Goal: Information Seeking & Learning: Stay updated

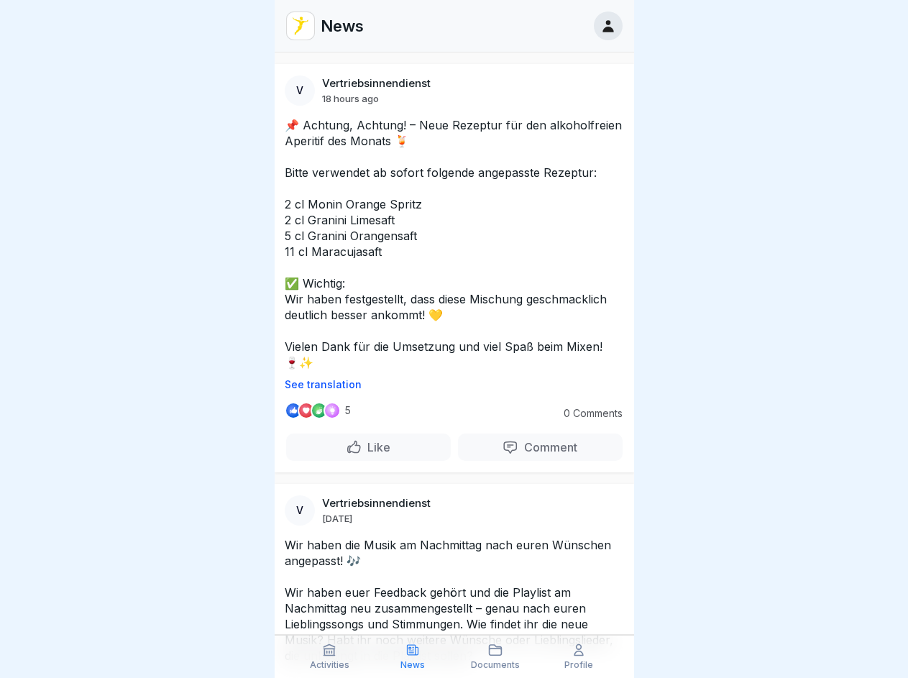
click at [448, 390] on p "See translation" at bounding box center [454, 385] width 339 height 12
click at [530, 454] on p "Comment" at bounding box center [547, 447] width 59 height 14
click at [330, 656] on icon at bounding box center [329, 650] width 14 height 14
click at [413, 656] on icon at bounding box center [412, 650] width 14 height 14
click at [496, 656] on icon at bounding box center [495, 650] width 14 height 14
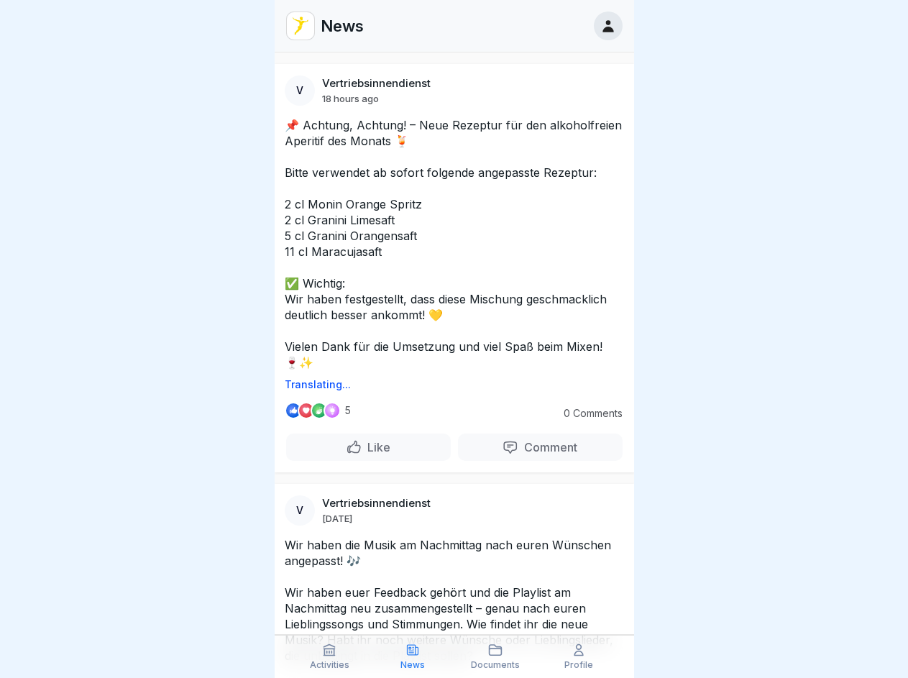
click at [579, 656] on icon at bounding box center [578, 650] width 14 height 14
